Goal: Navigation & Orientation: Find specific page/section

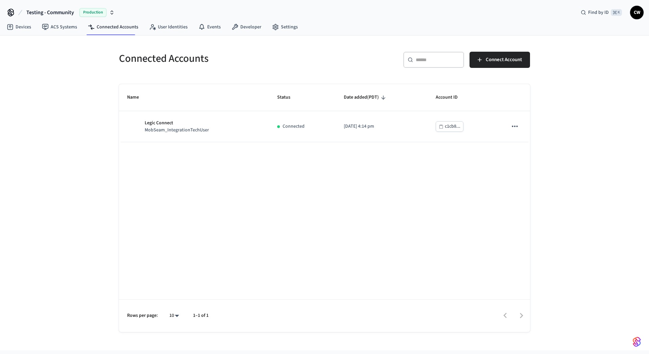
click at [52, 16] on span "Testing - Community" at bounding box center [50, 12] width 48 height 8
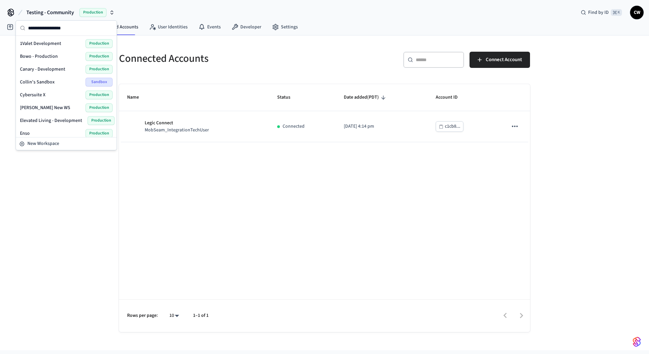
click at [66, 253] on div "Connected Accounts ​ ​ Connect Account Name Status Date added (PDT) Account ID …" at bounding box center [324, 192] width 649 height 315
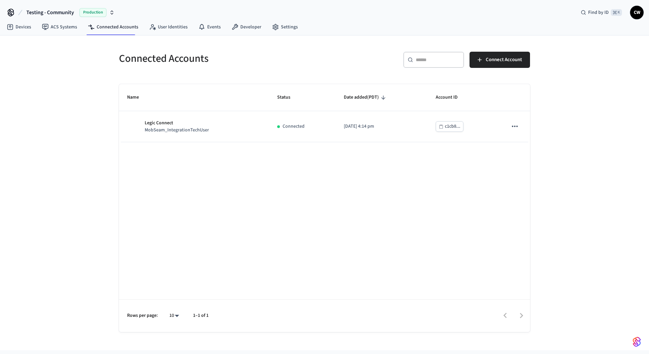
drag, startPoint x: 81, startPoint y: 122, endPoint x: 74, endPoint y: 87, distance: 35.5
click at [81, 122] on div "Connected Accounts ​ ​ Connect Account Name Status Date added (PDT) Account ID …" at bounding box center [324, 192] width 649 height 315
click at [65, 12] on span "Testing - Community" at bounding box center [50, 12] width 48 height 8
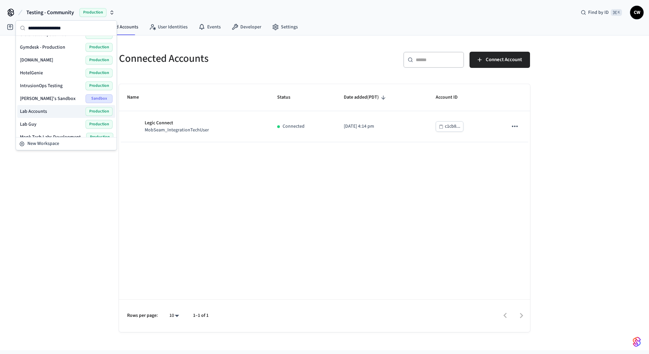
scroll to position [151, 0]
click at [55, 233] on div "Connected Accounts ​ ​ Connect Account Name Status Date added (PDT) Account ID …" at bounding box center [324, 192] width 649 height 315
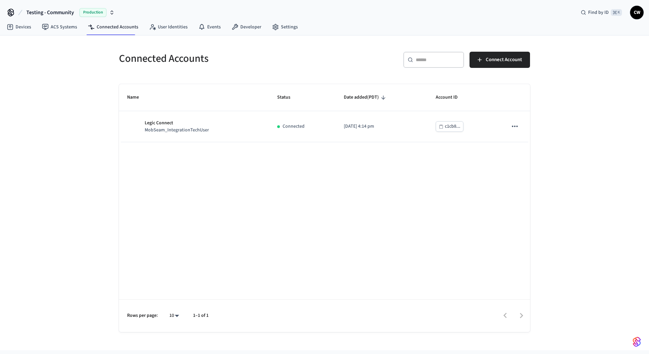
click at [85, 144] on div "Connected Accounts ​ ​ Connect Account Name Status Date added (PDT) Account ID …" at bounding box center [324, 192] width 649 height 315
click at [88, 178] on div "Connected Accounts ​ ​ Connect Account Name Status Date added (PDT) Account ID …" at bounding box center [324, 192] width 649 height 315
click at [90, 177] on div "Connected Accounts ​ ​ Connect Account Name Status Date added (PDT) Account ID …" at bounding box center [324, 192] width 649 height 315
click at [72, 171] on div "Connected Accounts ​ ​ Connect Account Name Status Date added (PDT) Account ID …" at bounding box center [324, 192] width 649 height 315
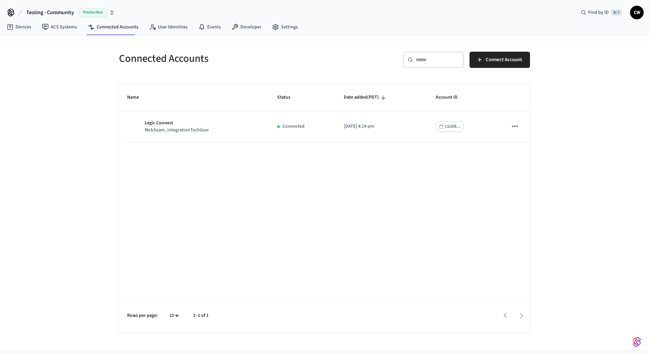
click at [78, 175] on div "Connected Accounts ​ ​ Connect Account Name Status Date added (PDT) Account ID …" at bounding box center [324, 192] width 649 height 315
click at [72, 165] on div "Connected Accounts ​ ​ Connect Account Name Status Date added (PDT) Account ID …" at bounding box center [324, 192] width 649 height 315
click at [75, 110] on div "Connected Accounts ​ ​ Connect Account Name Status Date added (PDT) Account ID …" at bounding box center [324, 192] width 649 height 315
click at [91, 126] on div "Connected Accounts ​ ​ Connect Account Name Status Date added (PDT) Account ID …" at bounding box center [324, 192] width 649 height 315
click at [64, 123] on div "Connected Accounts ​ ​ Connect Account Name Status Date added (PDT) Account ID …" at bounding box center [324, 192] width 649 height 315
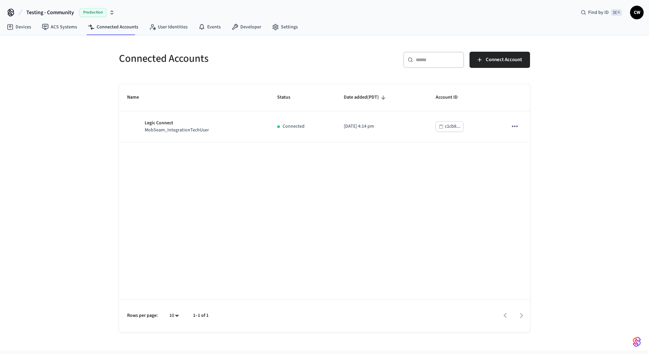
click at [52, 118] on div "Connected Accounts ​ ​ Connect Account Name Status Date added (PDT) Account ID …" at bounding box center [324, 192] width 649 height 315
click at [68, 95] on div "Connected Accounts ​ ​ Connect Account Name Status Date added (PDT) Account ID …" at bounding box center [324, 192] width 649 height 315
click at [66, 139] on div "Connected Accounts ​ ​ Connect Account Name Status Date added (PDT) Account ID …" at bounding box center [324, 192] width 649 height 315
click at [88, 77] on div "Connected Accounts ​ ​ Connect Account Name Status Date added (PDT) Account ID …" at bounding box center [324, 192] width 649 height 315
click at [79, 74] on div "Connected Accounts ​ ​ Connect Account Name Status Date added (PDT) Account ID …" at bounding box center [324, 192] width 649 height 315
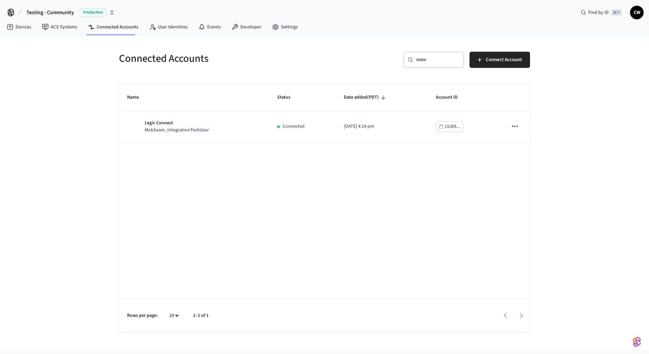
click at [85, 134] on div "Connected Accounts ​ ​ Connect Account Name Status Date added (PDT) Account ID …" at bounding box center [324, 192] width 649 height 315
click at [57, 138] on div "Connected Accounts ​ ​ Connect Account Name Status Date added (PDT) Account ID …" at bounding box center [324, 192] width 649 height 315
click at [81, 109] on div "Connected Accounts ​ ​ Connect Account Name Status Date added (PDT) Account ID …" at bounding box center [324, 192] width 649 height 315
click at [87, 178] on div "Connected Accounts ​ ​ Connect Account Name Status Date added (PDT) Account ID …" at bounding box center [324, 192] width 649 height 315
click at [58, 144] on div "Connected Accounts ​ ​ Connect Account Name Status Date added (PDT) Account ID …" at bounding box center [324, 192] width 649 height 315
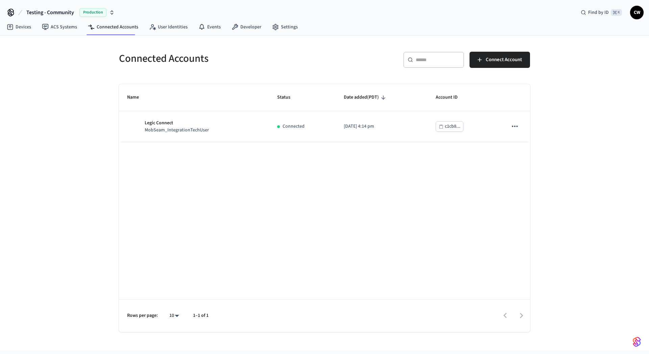
click at [60, 15] on span "Testing - Community" at bounding box center [50, 12] width 48 height 8
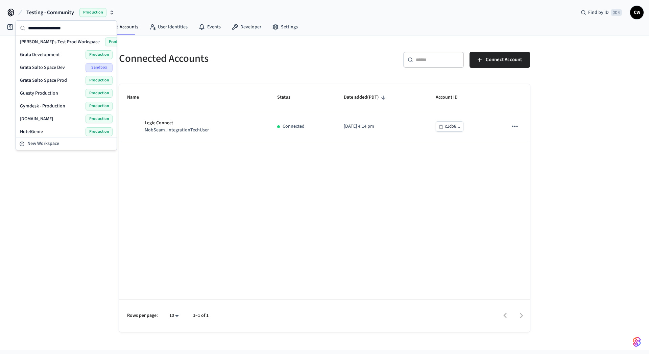
scroll to position [158, 0]
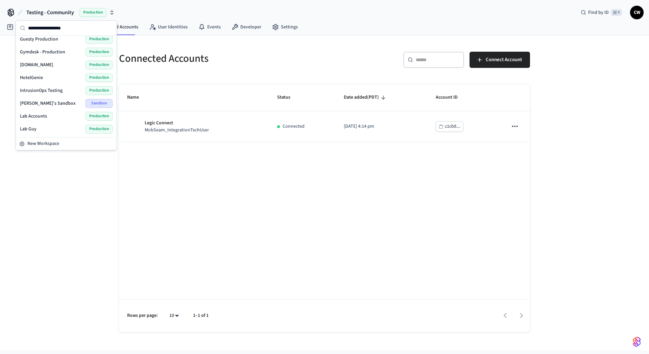
click at [40, 41] on span "Guesty Production" at bounding box center [39, 39] width 38 height 7
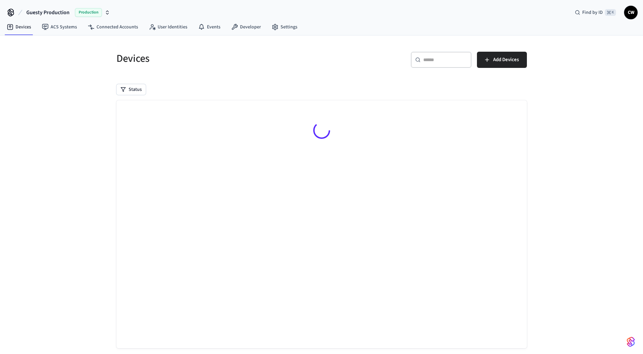
click at [62, 79] on div "Devices ​ ​ Add Devices Status Searching..." at bounding box center [321, 200] width 643 height 331
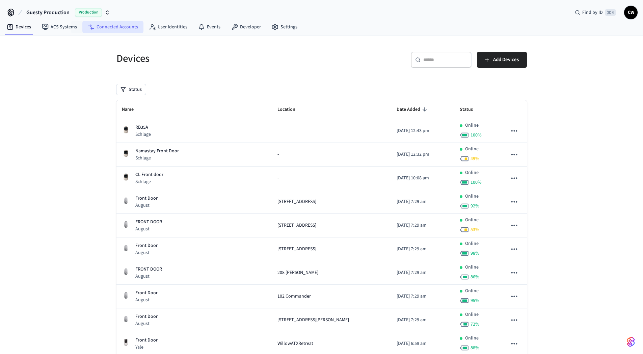
click at [110, 27] on link "Connected Accounts" at bounding box center [112, 27] width 61 height 12
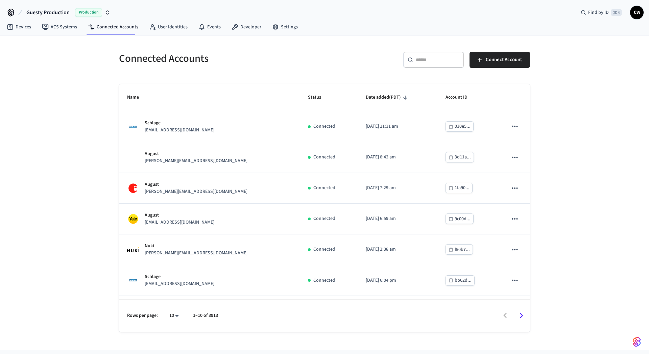
click at [423, 67] on div "​ ​" at bounding box center [433, 60] width 61 height 16
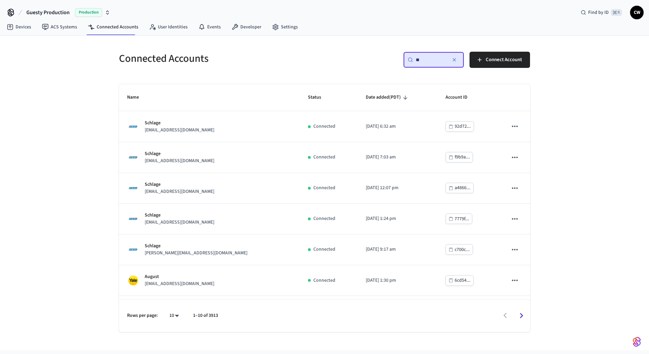
type input "*"
click at [432, 64] on div "​ ***** ​" at bounding box center [433, 60] width 61 height 16
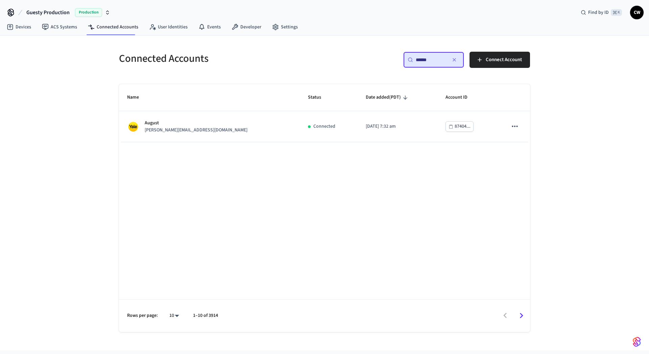
type input "******"
click at [332, 75] on div "Connected Accounts ​ ****** ​ Connect Account Name Status Date added (PDT) Acco…" at bounding box center [324, 188] width 422 height 288
click at [49, 87] on div "Connected Accounts ​ ****** ​ Connect Account Name Status Date added (PDT) Acco…" at bounding box center [324, 192] width 649 height 315
click at [455, 58] on icon "button" at bounding box center [453, 59] width 5 height 5
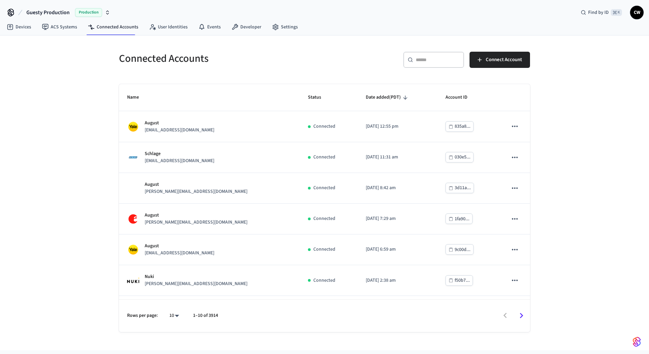
click at [123, 100] on th "Name" at bounding box center [209, 97] width 181 height 27
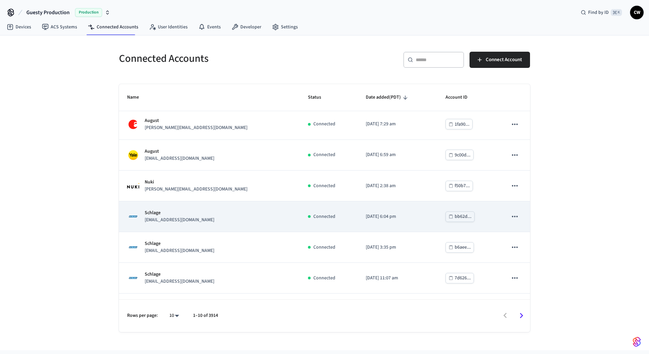
scroll to position [120, 0]
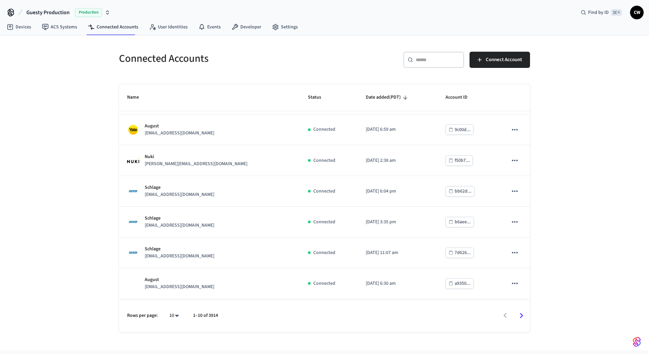
click at [420, 57] on input "text" at bounding box center [437, 59] width 44 height 7
type input "*****"
drag, startPoint x: 68, startPoint y: 192, endPoint x: 72, endPoint y: 190, distance: 4.5
click at [68, 193] on div "Connected Accounts ​ ***** ​ Connect Account Name Status Date added (PDT) Accou…" at bounding box center [324, 192] width 649 height 315
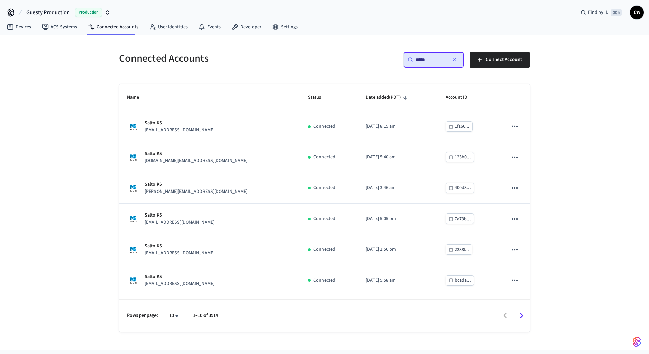
scroll to position [120, 0]
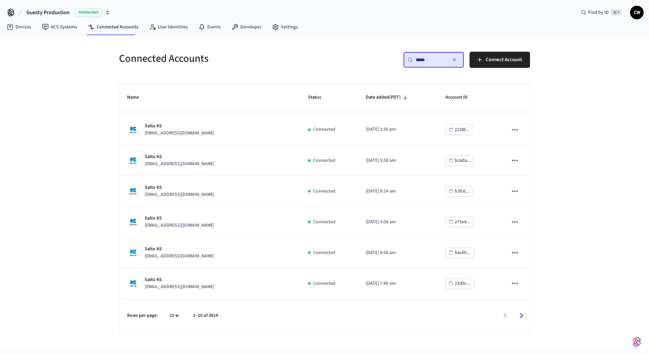
click at [524, 320] on icon "Go to next page" at bounding box center [521, 315] width 10 height 10
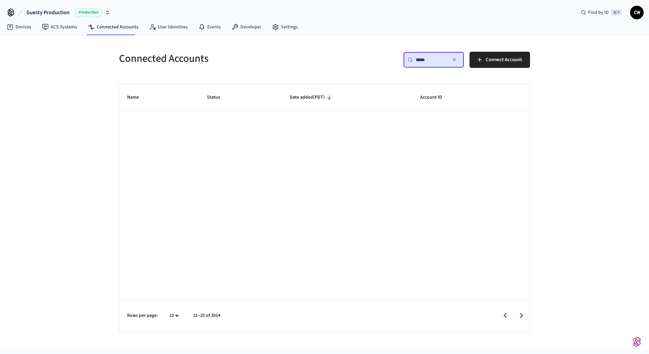
scroll to position [0, 0]
click at [523, 316] on icon "Go to next page" at bounding box center [521, 315] width 10 height 10
click at [499, 317] on button "Go to previous page" at bounding box center [505, 316] width 16 height 16
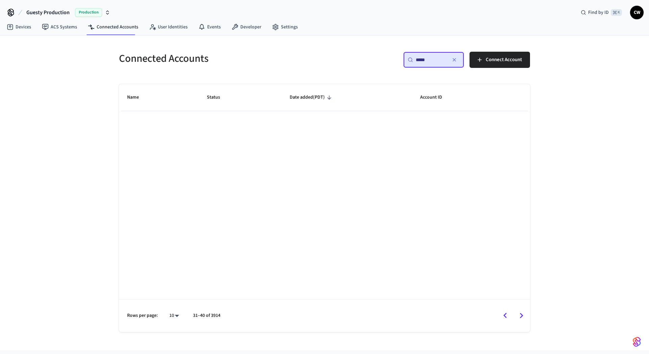
click at [506, 316] on icon "Go to previous page" at bounding box center [505, 315] width 10 height 10
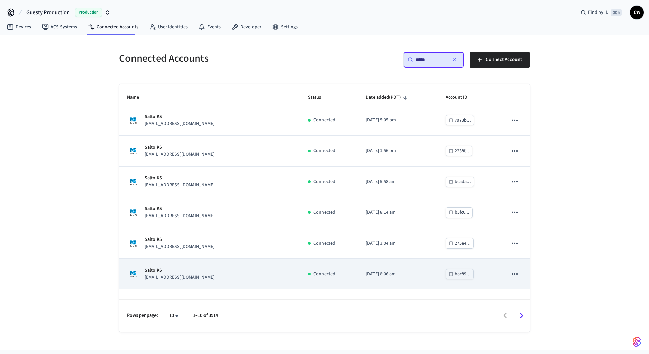
scroll to position [120, 0]
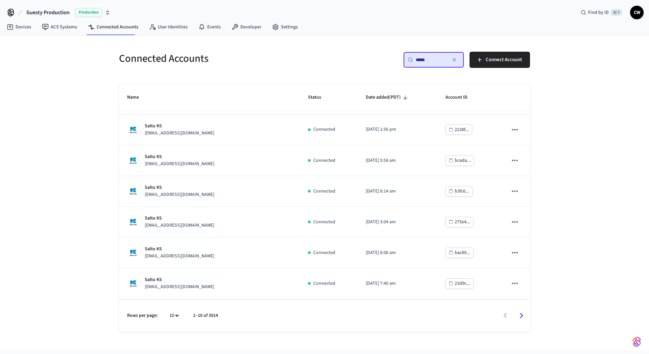
click at [524, 316] on icon "Go to next page" at bounding box center [521, 315] width 10 height 10
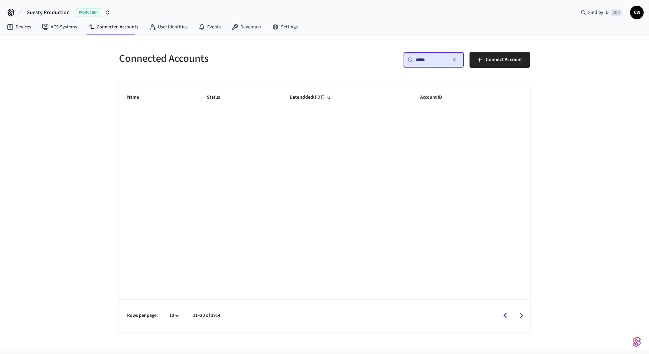
scroll to position [0, 0]
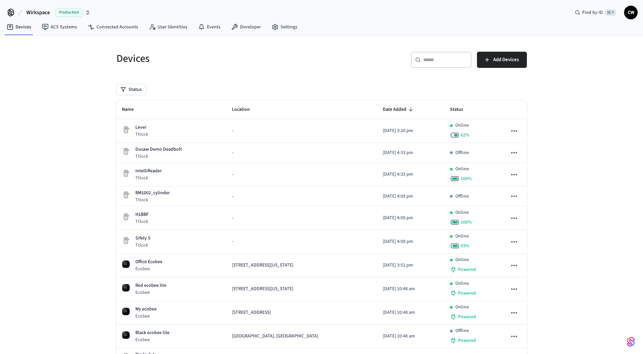
click at [43, 16] on span "Wirkspace" at bounding box center [38, 12] width 24 height 8
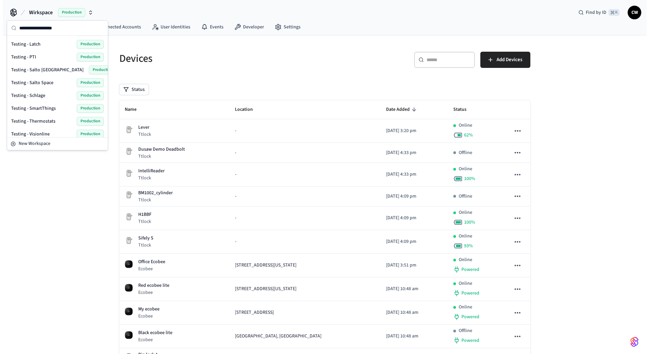
scroll to position [428, 0]
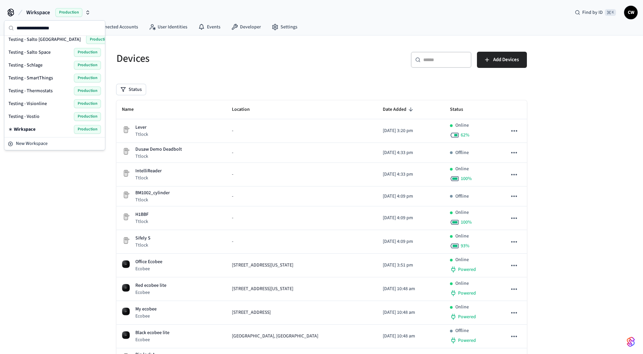
click at [40, 102] on span "Testing - Visionline" at bounding box center [27, 103] width 39 height 7
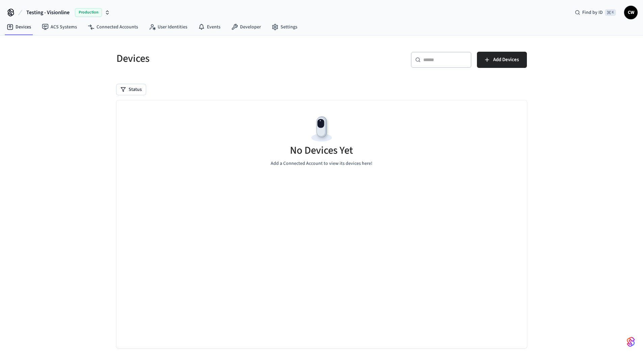
click at [88, 99] on div "Devices ​ ​ Add Devices Status No Devices Yet Add a Connected Account to view i…" at bounding box center [321, 200] width 643 height 331
click at [70, 31] on link "ACS Systems" at bounding box center [59, 27] width 46 height 12
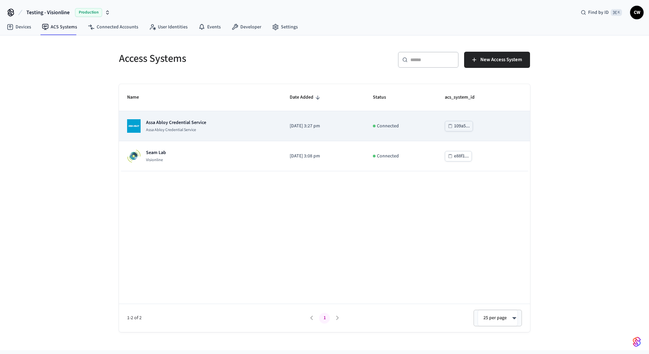
drag, startPoint x: 41, startPoint y: 119, endPoint x: 139, endPoint y: 130, distance: 98.3
click at [42, 119] on div "Access Systems ​ ​ New Access System Name Date Added Status acs_system_id Assa …" at bounding box center [324, 192] width 649 height 315
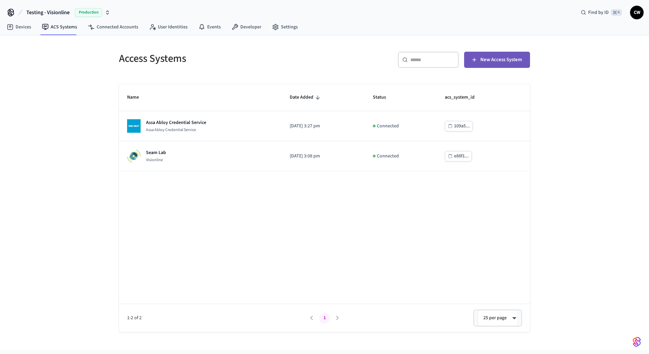
click at [500, 61] on span "New Access System" at bounding box center [501, 59] width 42 height 9
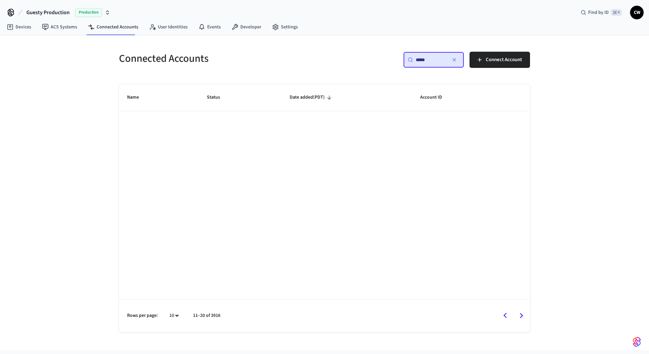
click at [449, 60] on button "button" at bounding box center [454, 59] width 11 height 11
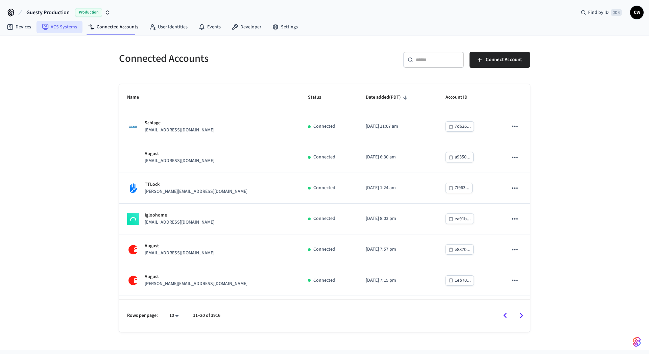
click at [68, 26] on link "ACS Systems" at bounding box center [59, 27] width 46 height 12
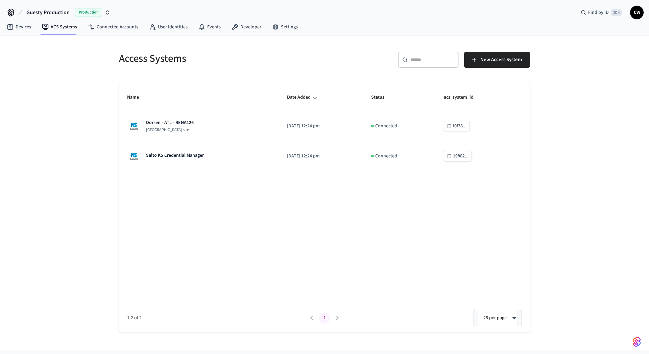
click at [83, 66] on div "Access Systems ​ ​ New Access System Name Date Added Status acs_system_id Dorse…" at bounding box center [324, 192] width 649 height 315
click at [76, 104] on div "Access Systems ​ ​ New Access System Name Date Added Status acs_system_id Dorse…" at bounding box center [324, 192] width 649 height 315
click at [52, 28] on link "ACS Systems" at bounding box center [59, 27] width 46 height 12
click at [19, 29] on link "Devices" at bounding box center [18, 27] width 35 height 12
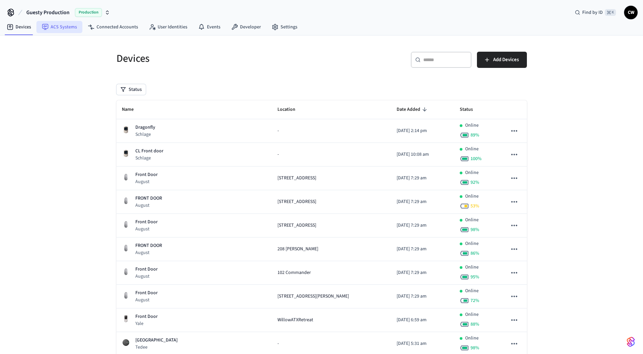
click at [55, 27] on link "ACS Systems" at bounding box center [59, 27] width 46 height 12
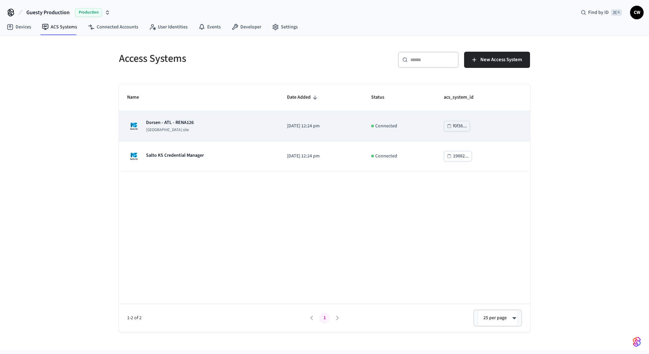
click at [162, 116] on td "Dorsen - ATL - RENA126 Salto KS site" at bounding box center [199, 126] width 160 height 30
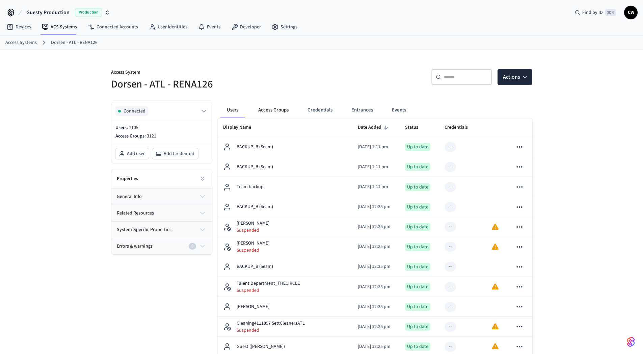
click at [270, 109] on button "Access Groups" at bounding box center [273, 110] width 41 height 16
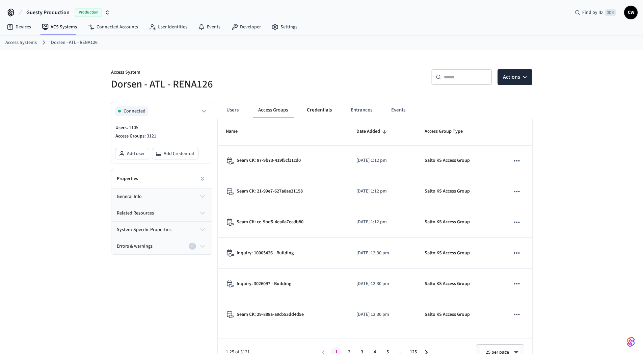
click at [312, 111] on button "Credentials" at bounding box center [320, 110] width 36 height 16
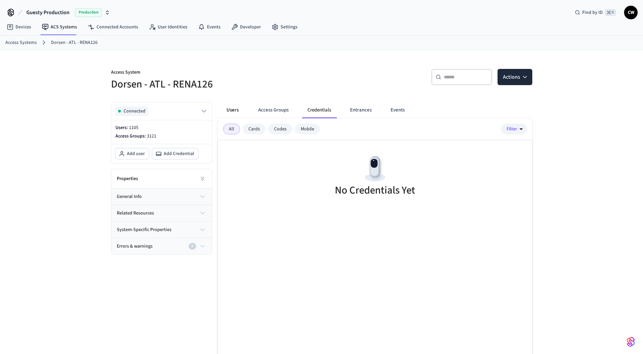
click at [229, 112] on button "Users" at bounding box center [233, 110] width 24 height 16
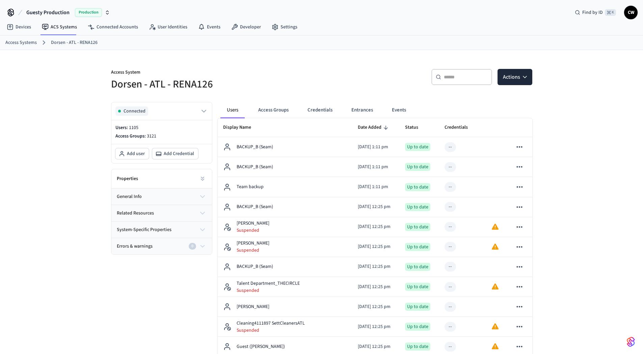
drag, startPoint x: 210, startPoint y: 82, endPoint x: 163, endPoint y: 70, distance: 47.8
click at [208, 82] on h5 "Dorsen - ATL - RENA126" at bounding box center [214, 84] width 207 height 14
click at [66, 25] on link "ACS Systems" at bounding box center [59, 27] width 46 height 12
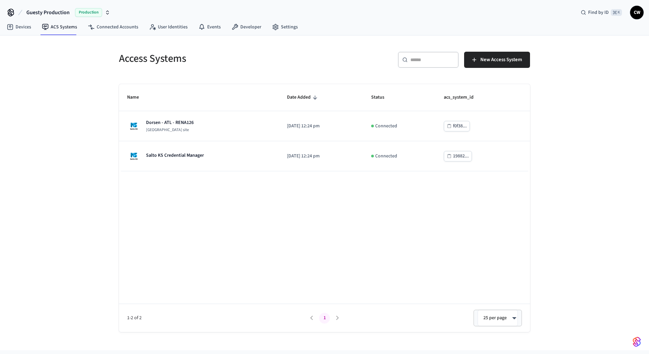
click at [73, 100] on div "Access Systems ​ ​ New Access System Name Date Added Status acs_system_id Dorse…" at bounding box center [324, 192] width 649 height 315
click at [120, 24] on link "Connected Accounts" at bounding box center [112, 27] width 61 height 12
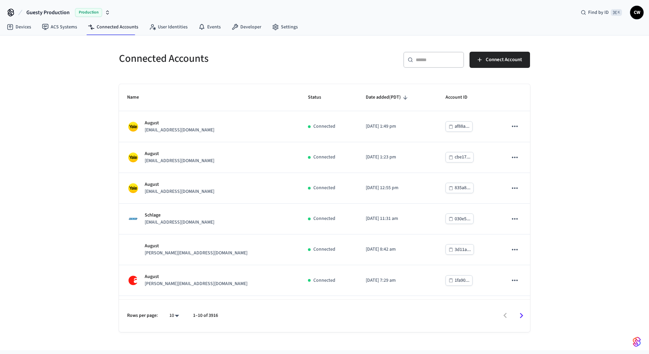
click at [432, 62] on input "text" at bounding box center [437, 59] width 44 height 7
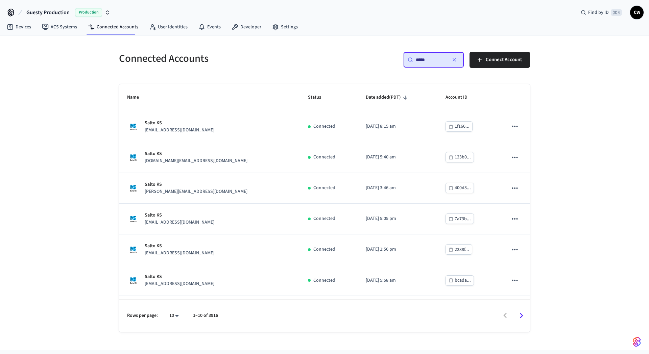
type input "*****"
click at [452, 62] on icon "button" at bounding box center [453, 59] width 5 height 5
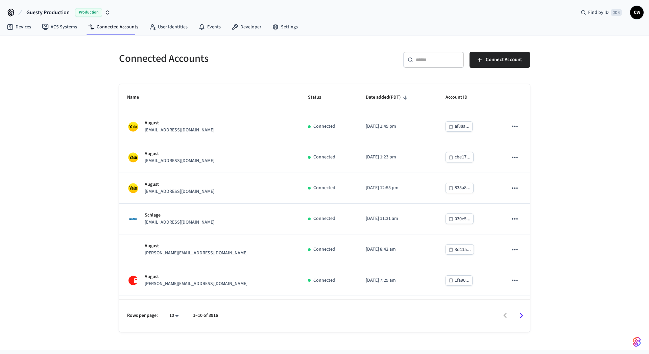
click at [269, 60] on h5 "Connected Accounts" at bounding box center [219, 59] width 201 height 14
click at [57, 27] on link "ACS Systems" at bounding box center [59, 27] width 46 height 12
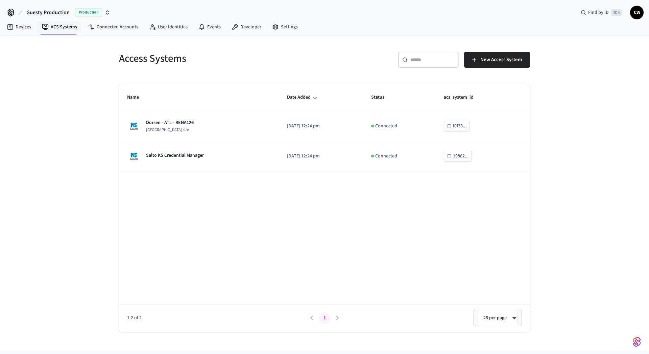
click at [64, 78] on div "Access Systems ​ ​ New Access System Name Date Added Status acs_system_id Dorse…" at bounding box center [324, 192] width 649 height 315
click at [68, 133] on div "Access Systems ​ ​ New Access System Name Date Added Status acs_system_id Dorse…" at bounding box center [324, 192] width 649 height 315
click at [82, 64] on div "Access Systems ​ ​ New Access System Name Date Added Status acs_system_id Dorse…" at bounding box center [324, 192] width 649 height 315
click at [43, 79] on div "Access Systems ​ ​ New Access System Name Date Added Status acs_system_id Dorse…" at bounding box center [324, 192] width 649 height 315
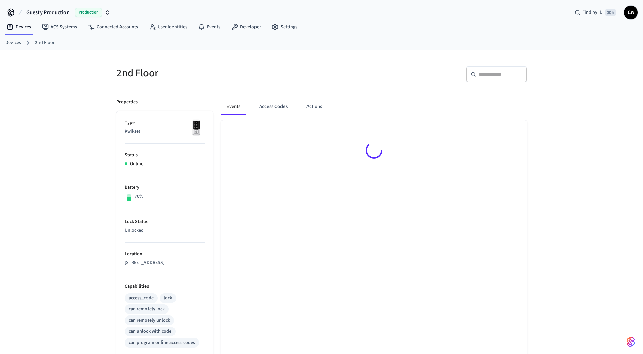
click at [70, 155] on div "2nd Floor ​ ​ Properties Type Kwikset Status Online Battery 70% Lock Status Unl…" at bounding box center [321, 272] width 643 height 444
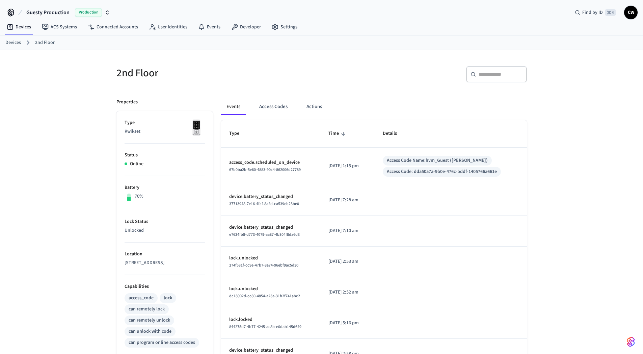
click at [76, 199] on div "2nd Floor ​ ​ Properties Type Kwikset Status Online Battery 70% Lock Status Unl…" at bounding box center [321, 275] width 643 height 451
click at [487, 158] on div "Access Code Name: hvm_Guest ([PERSON_NAME])" at bounding box center [437, 160] width 101 height 7
click at [488, 158] on div "Access Code Name: hvm_Guest ([PERSON_NAME])" at bounding box center [437, 160] width 101 height 7
drag, startPoint x: 472, startPoint y: 171, endPoint x: 440, endPoint y: 171, distance: 31.4
click at [440, 171] on div "Access Code: dda50a7a-9b0e-476c-bddf-1405766a661e" at bounding box center [442, 171] width 110 height 7
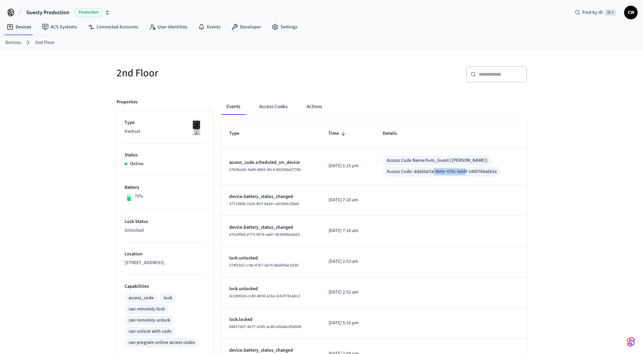
click at [440, 171] on div "Access Code: dda50a7a-9b0e-476c-bddf-1405766a661e" at bounding box center [442, 171] width 110 height 7
drag, startPoint x: 51, startPoint y: 214, endPoint x: 55, endPoint y: 214, distance: 4.1
click at [54, 215] on div "2nd Floor ​ ​ Properties Type Kwikset Status Online Battery 70% Lock Status Unl…" at bounding box center [321, 275] width 643 height 451
click at [151, 75] on h5 "2nd Floor" at bounding box center [217, 73] width 201 height 14
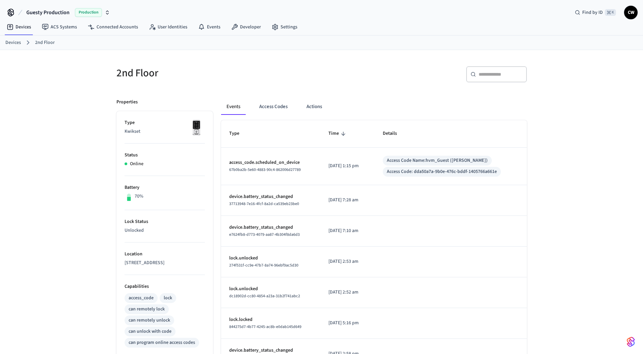
click at [132, 73] on h5 "2nd Floor" at bounding box center [217, 73] width 201 height 14
click at [196, 75] on h5 "2nd Floor" at bounding box center [217, 73] width 201 height 14
click at [70, 140] on div "2nd Floor ​ ​ Properties Type Kwikset Status Online Battery 70% Lock Status Unl…" at bounding box center [321, 275] width 643 height 451
click at [259, 56] on div "2nd Floor ​ ​ Properties Type Kwikset Status Online Battery 70% Lock Status Unl…" at bounding box center [322, 275] width 432 height 451
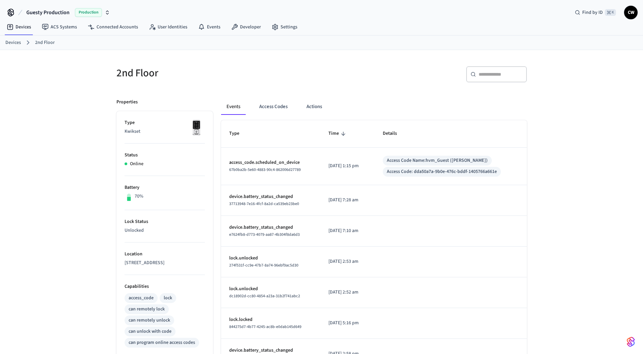
click at [63, 183] on div "2nd Floor ​ ​ Properties Type Kwikset Status Online Battery 70% Lock Status Unl…" at bounding box center [321, 275] width 643 height 451
click at [350, 171] on td "[DATE] 1:15 pm" at bounding box center [348, 166] width 55 height 37
click at [274, 112] on button "Access Codes" at bounding box center [273, 107] width 39 height 16
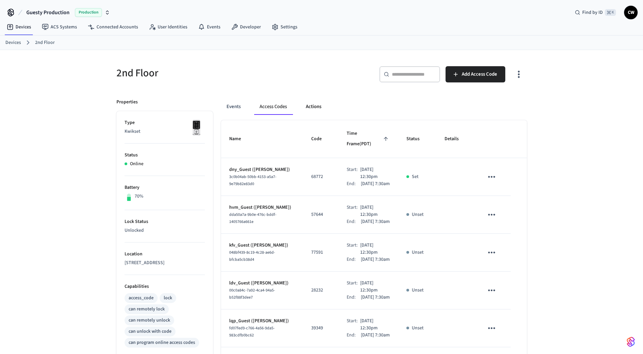
click at [320, 109] on button "Actions" at bounding box center [314, 107] width 26 height 16
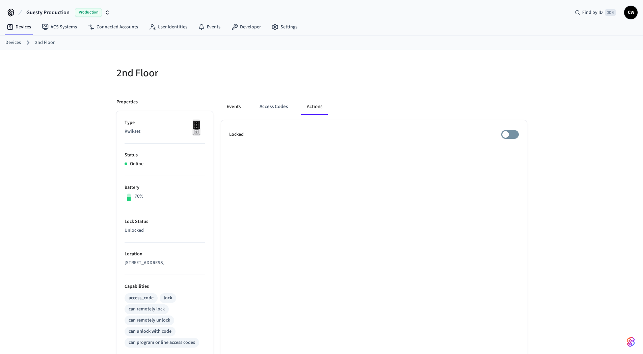
click at [237, 109] on button "Events" at bounding box center [233, 107] width 25 height 16
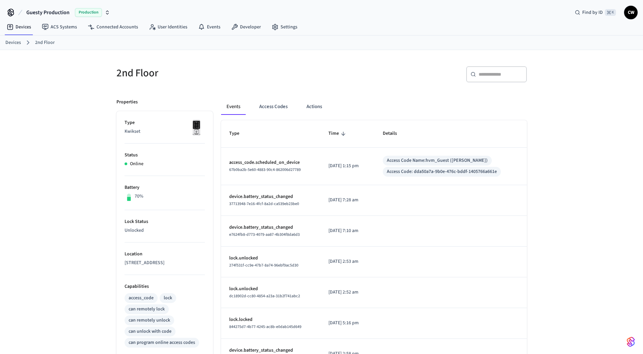
click at [231, 76] on h5 "2nd Floor" at bounding box center [217, 73] width 201 height 14
click at [309, 80] on div "2nd Floor" at bounding box center [212, 73] width 209 height 30
click at [71, 178] on div "2nd Floor ​ ​ Properties Type Kwikset Status Online Battery 70% Lock Status Unl…" at bounding box center [321, 275] width 643 height 451
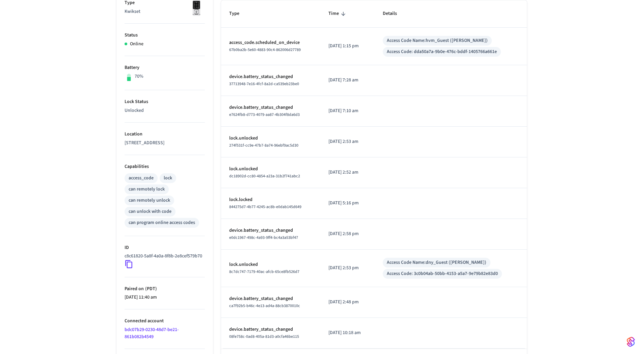
scroll to position [121, 0]
click at [131, 268] on icon at bounding box center [129, 263] width 9 height 9
click at [72, 264] on div "2nd Floor ​ ​ Properties Type Kwikset Status Online Battery 70% Lock Status Unl…" at bounding box center [321, 154] width 643 height 451
click at [94, 173] on div "2nd Floor ​ ​ Properties Type Kwikset Status Online Battery 70% Lock Status Unl…" at bounding box center [321, 154] width 643 height 451
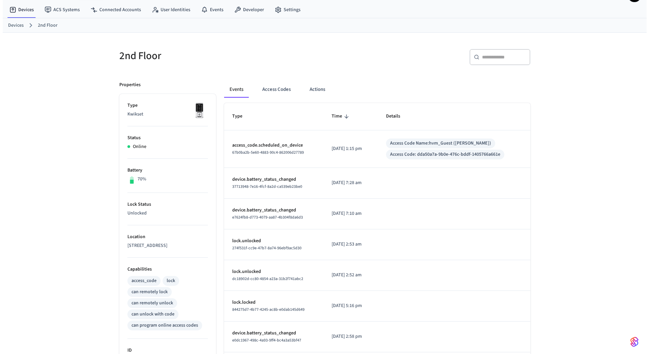
scroll to position [0, 0]
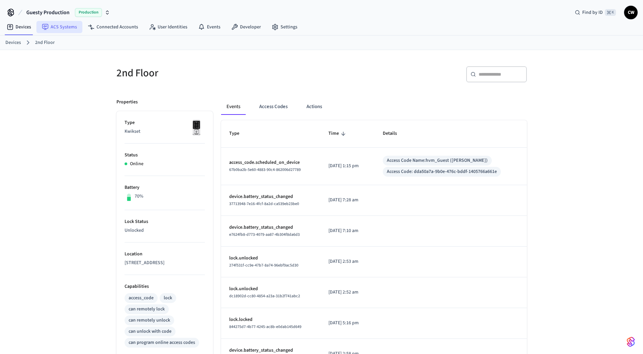
click at [56, 28] on link "ACS Systems" at bounding box center [59, 27] width 46 height 12
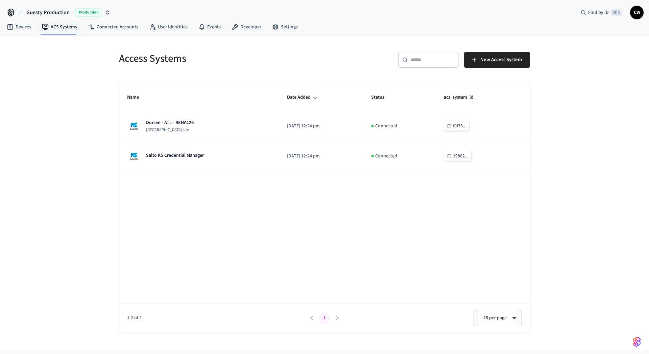
click at [56, 11] on span "Guesty Production" at bounding box center [47, 12] width 43 height 8
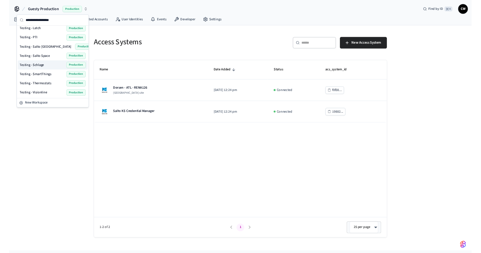
scroll to position [337, 0]
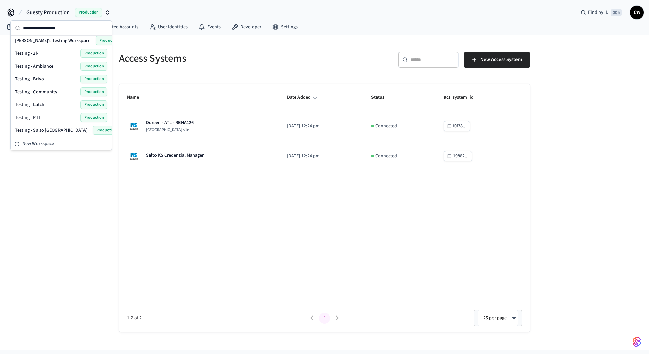
click at [48, 91] on span "Testing - Community" at bounding box center [36, 91] width 43 height 7
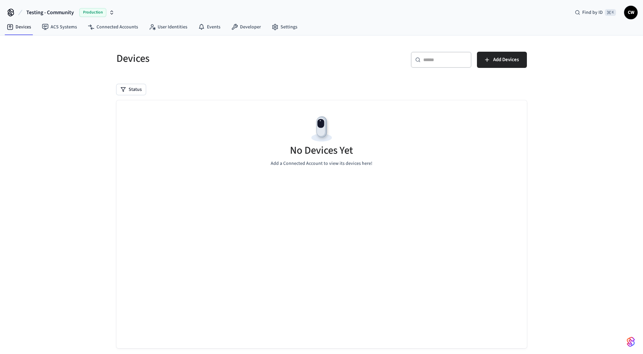
click at [85, 123] on div "Devices ​ ​ Add Devices Status No Devices Yet Add a Connected Account to view i…" at bounding box center [321, 200] width 643 height 331
click at [54, 18] on button "Testing - Community Production" at bounding box center [70, 12] width 92 height 14
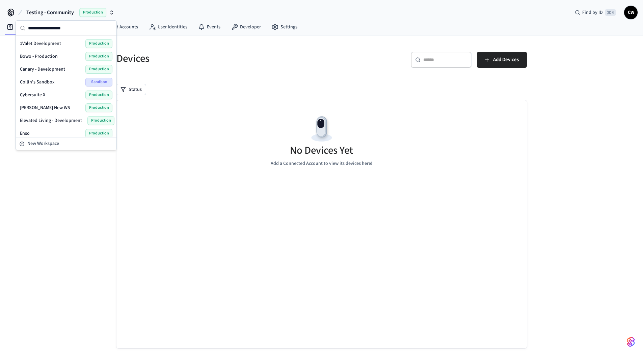
click at [56, 31] on input "text" at bounding box center [70, 28] width 84 height 15
click at [192, 60] on h5 "Devices" at bounding box center [217, 59] width 201 height 14
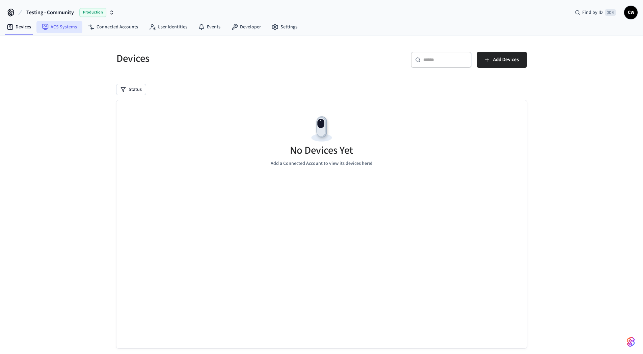
click at [56, 28] on link "ACS Systems" at bounding box center [59, 27] width 46 height 12
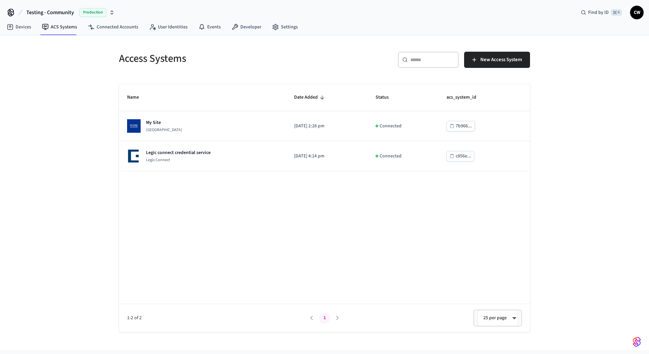
click at [65, 125] on div "Access Systems ​ ​ New Access System Name Date Added Status acs_system_id My Si…" at bounding box center [324, 192] width 649 height 315
click at [205, 65] on h5 "Access Systems" at bounding box center [219, 59] width 201 height 14
click at [246, 64] on h5 "Access Systems" at bounding box center [219, 59] width 201 height 14
click at [101, 67] on div "Access Systems ​ ​ New Access System Name Date Added Status acs_system_id My Si…" at bounding box center [324, 192] width 649 height 315
click at [95, 197] on div "Access Systems ​ ​ New Access System Name Date Added Status acs_system_id My Si…" at bounding box center [324, 192] width 649 height 315
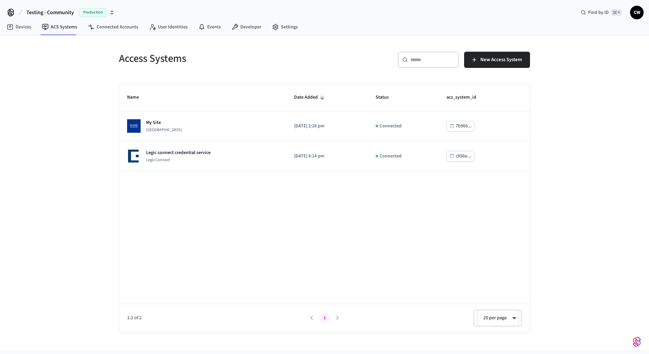
click at [269, 64] on h5 "Access Systems" at bounding box center [219, 59] width 201 height 14
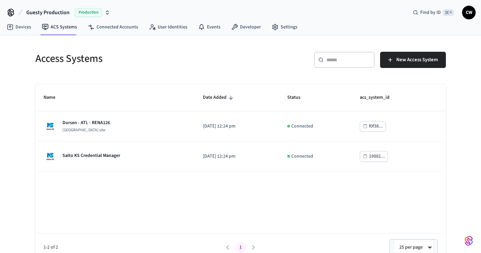
click at [53, 12] on span "Guesty Production" at bounding box center [47, 12] width 43 height 8
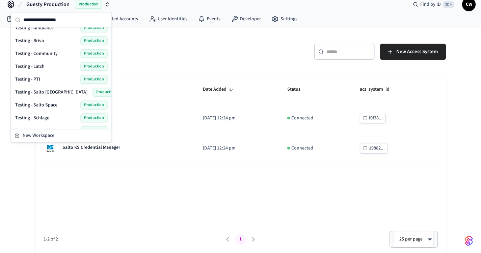
scroll to position [428, 0]
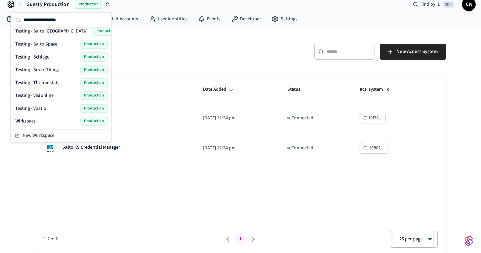
click at [51, 95] on span "Testing - Visionline" at bounding box center [34, 95] width 39 height 7
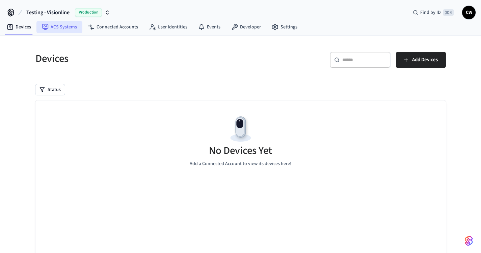
click at [60, 27] on link "ACS Systems" at bounding box center [59, 27] width 46 height 12
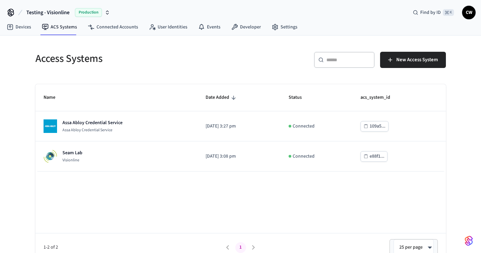
click at [410, 68] on div "​ ​ New Access System" at bounding box center [345, 63] width 201 height 22
click at [413, 60] on span "New Access System" at bounding box center [418, 59] width 42 height 9
click at [421, 61] on span "New Access System" at bounding box center [418, 59] width 42 height 9
click at [399, 66] on button "New Access System" at bounding box center [413, 60] width 66 height 16
click at [407, 61] on span "New Access System" at bounding box center [418, 59] width 42 height 9
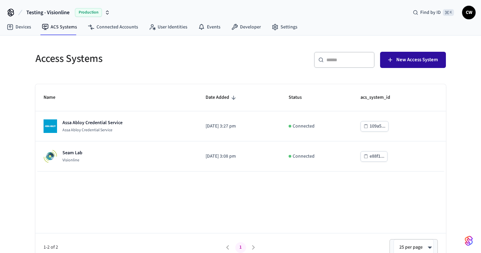
click at [410, 60] on span "New Access System" at bounding box center [418, 59] width 42 height 9
click at [236, 70] on div "Access Systems" at bounding box center [131, 59] width 209 height 30
click at [413, 65] on button "New Access System" at bounding box center [413, 60] width 66 height 16
